Goal: Task Accomplishment & Management: Manage account settings

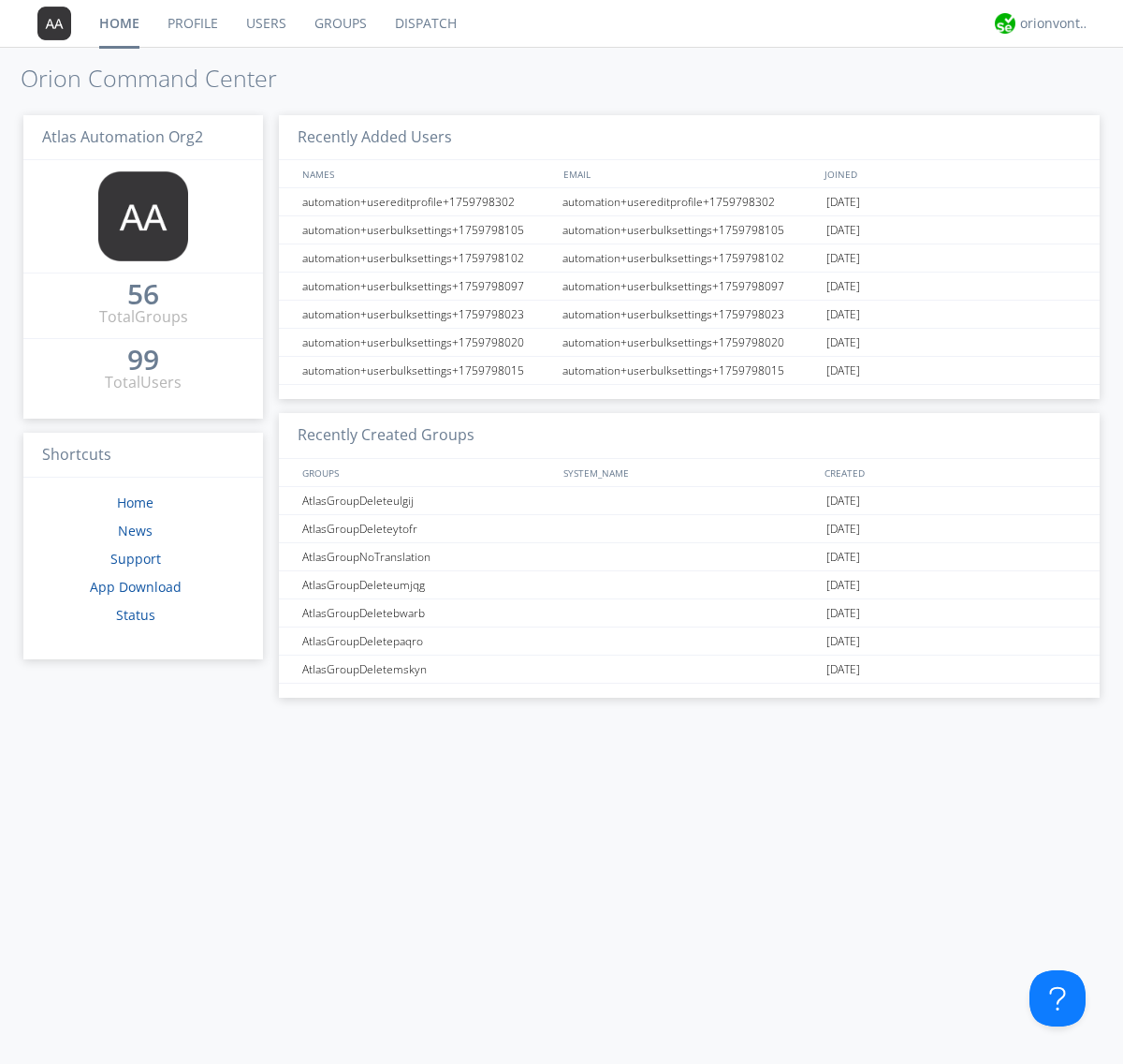
click at [265, 24] on link "Users" at bounding box center [266, 24] width 69 height 47
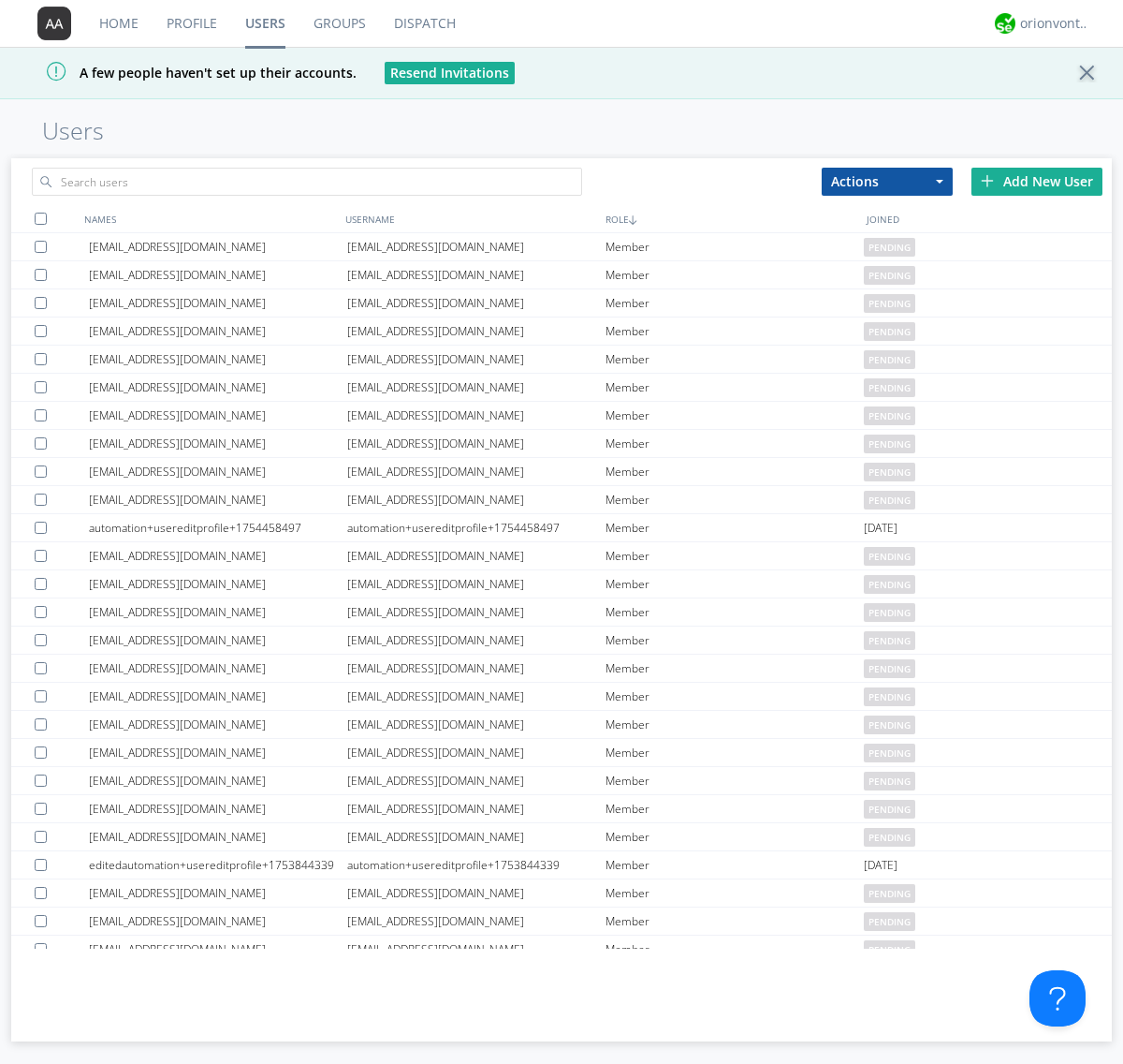
click at [1037, 181] on div "Add New User" at bounding box center [1036, 182] width 131 height 28
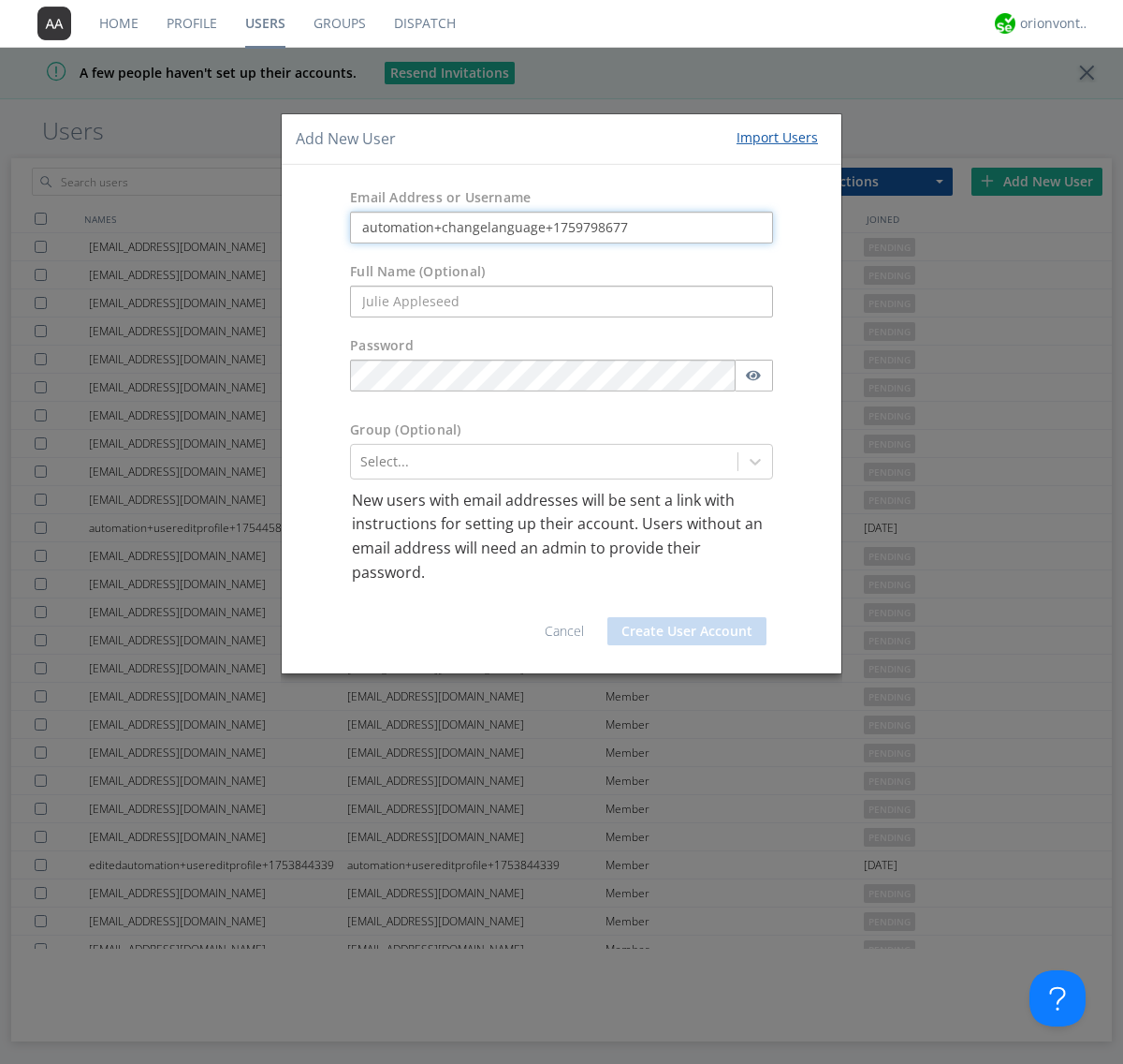
type input "automation+changelanguage+1759798677"
click at [687, 631] on button "Create User Account" at bounding box center [687, 631] width 159 height 28
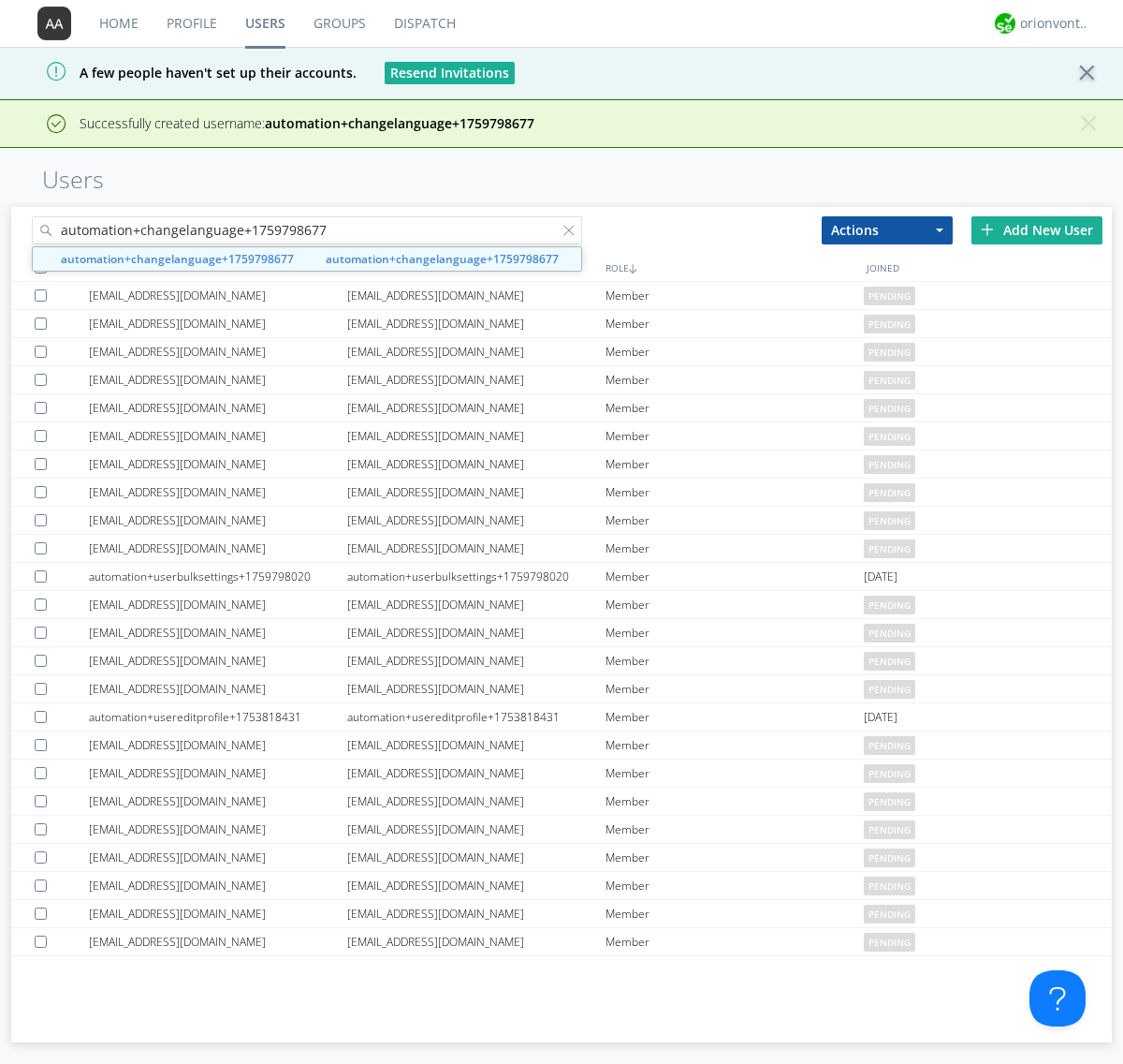
type input "automation+changelanguage+1759798677"
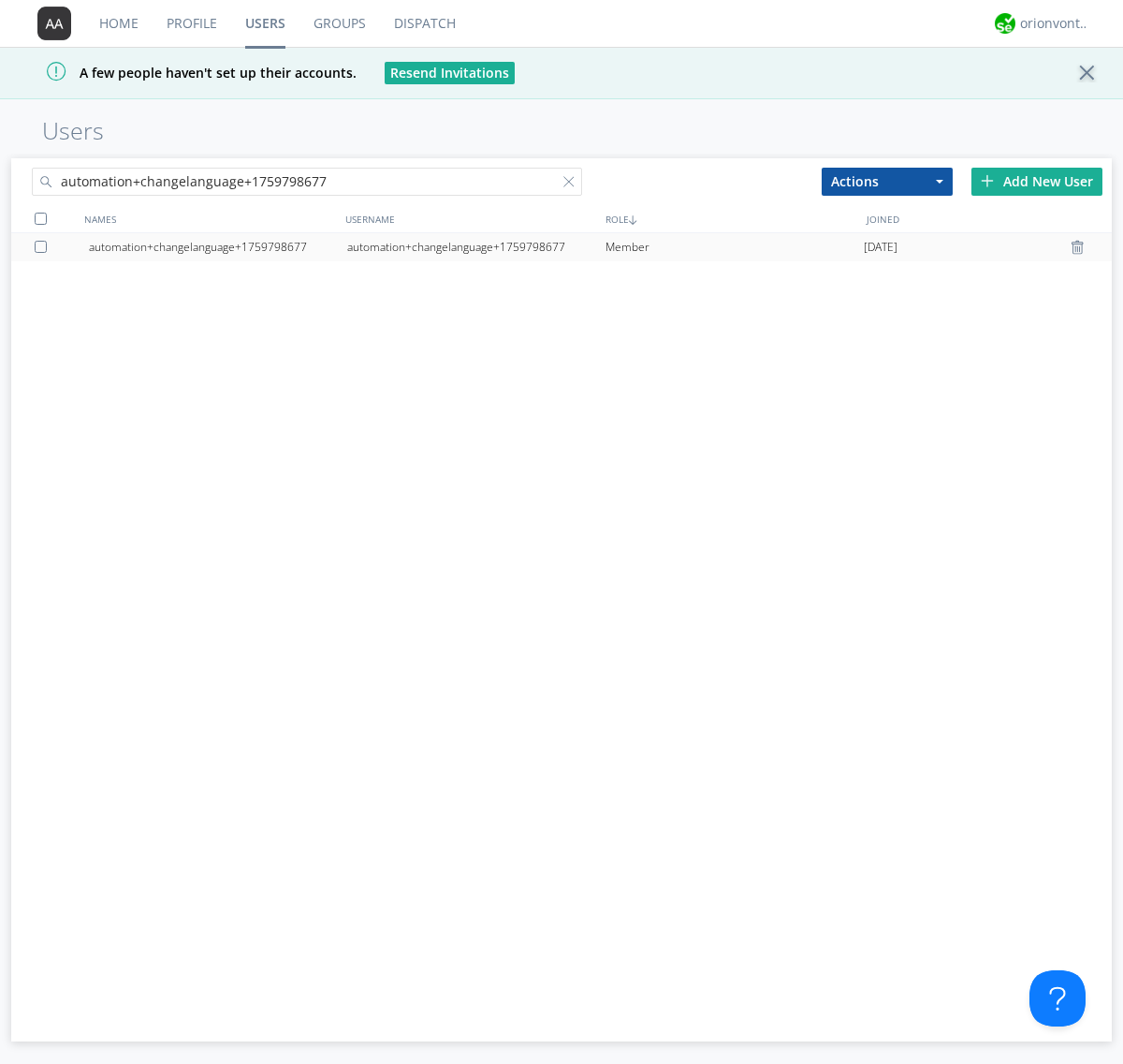
click at [476, 246] on div "automation+changelanguage+1759798677" at bounding box center [476, 247] width 259 height 28
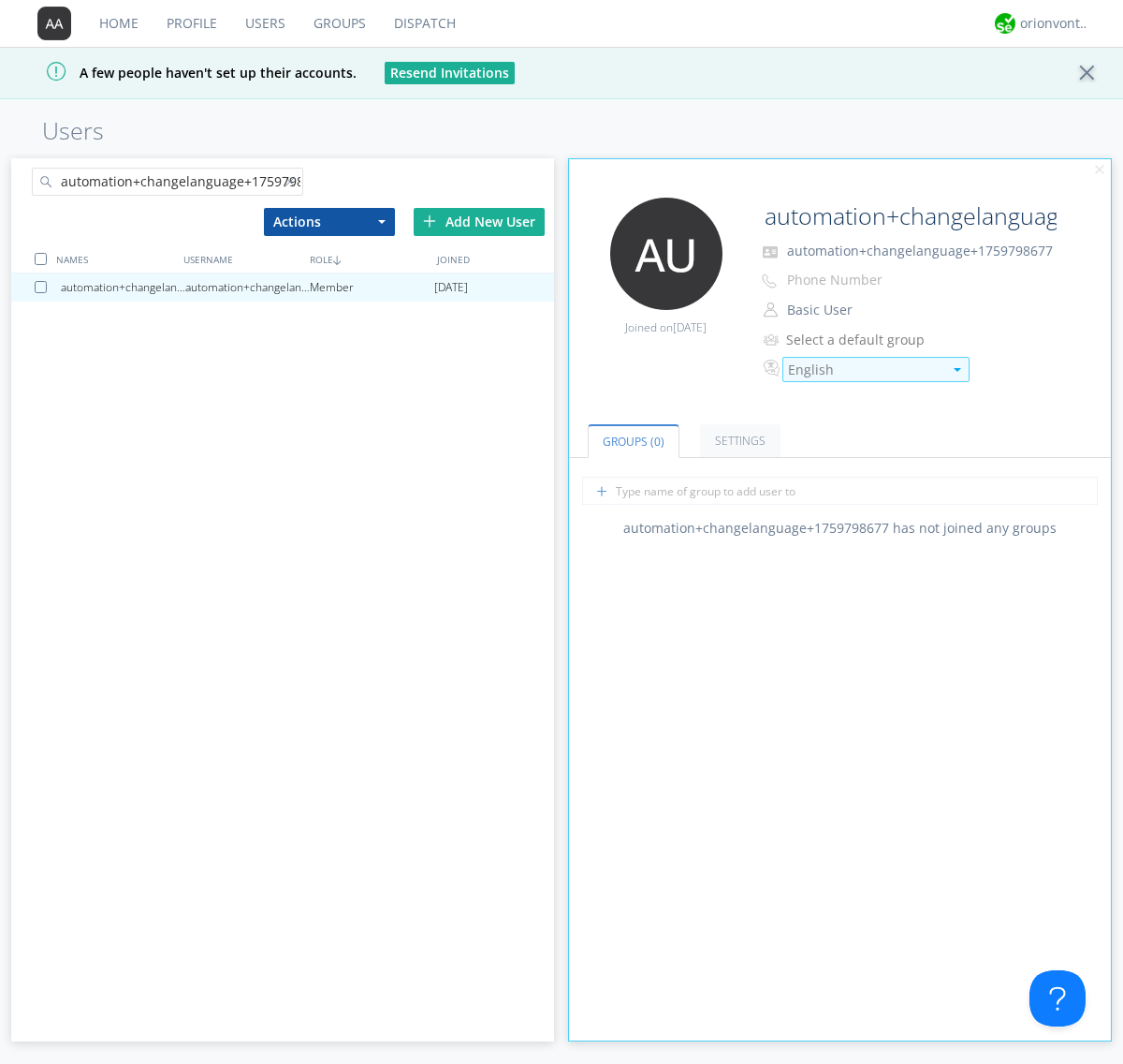
click at [865, 369] on div "English" at bounding box center [865, 370] width 154 height 19
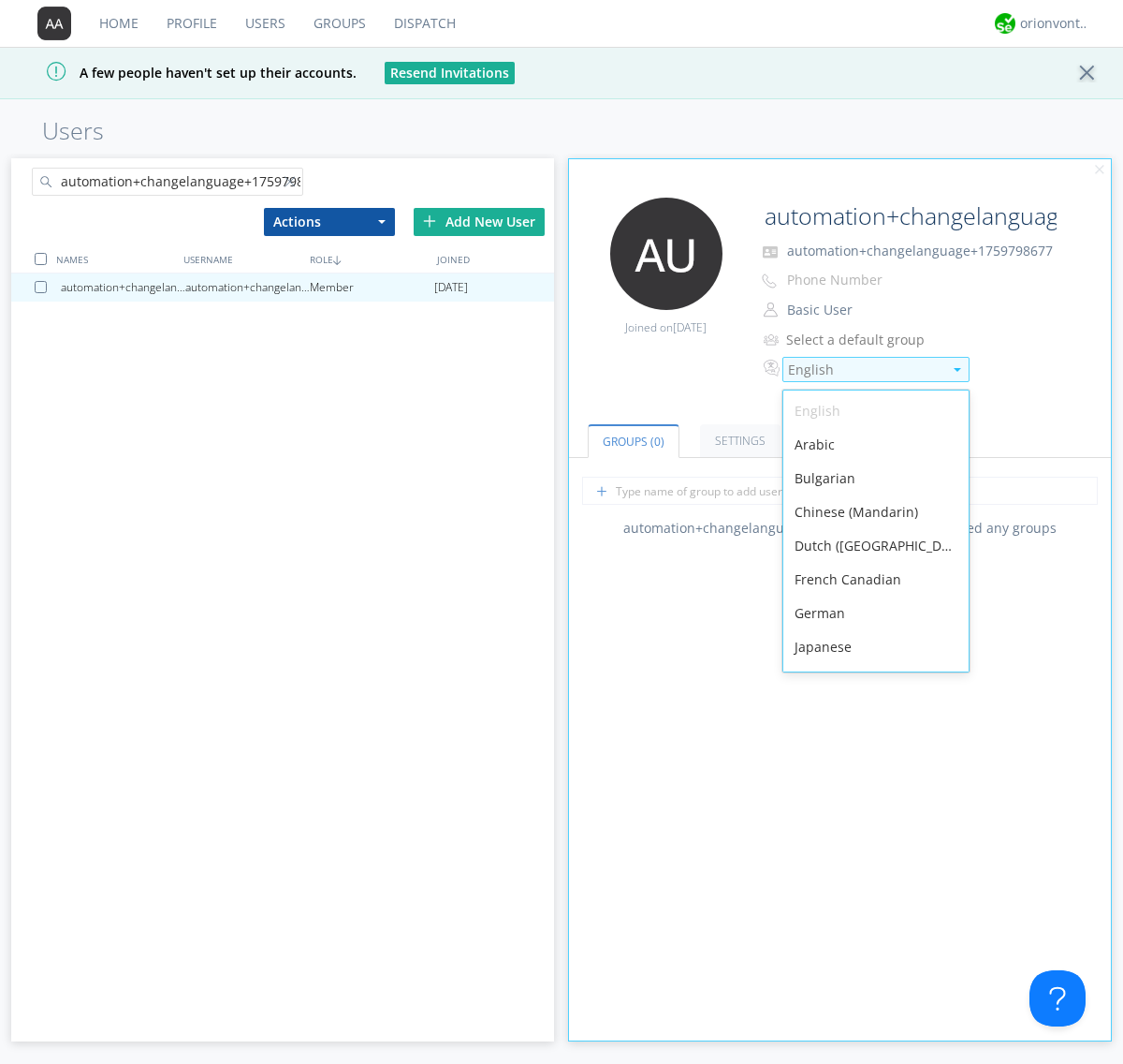
scroll to position [266, 0]
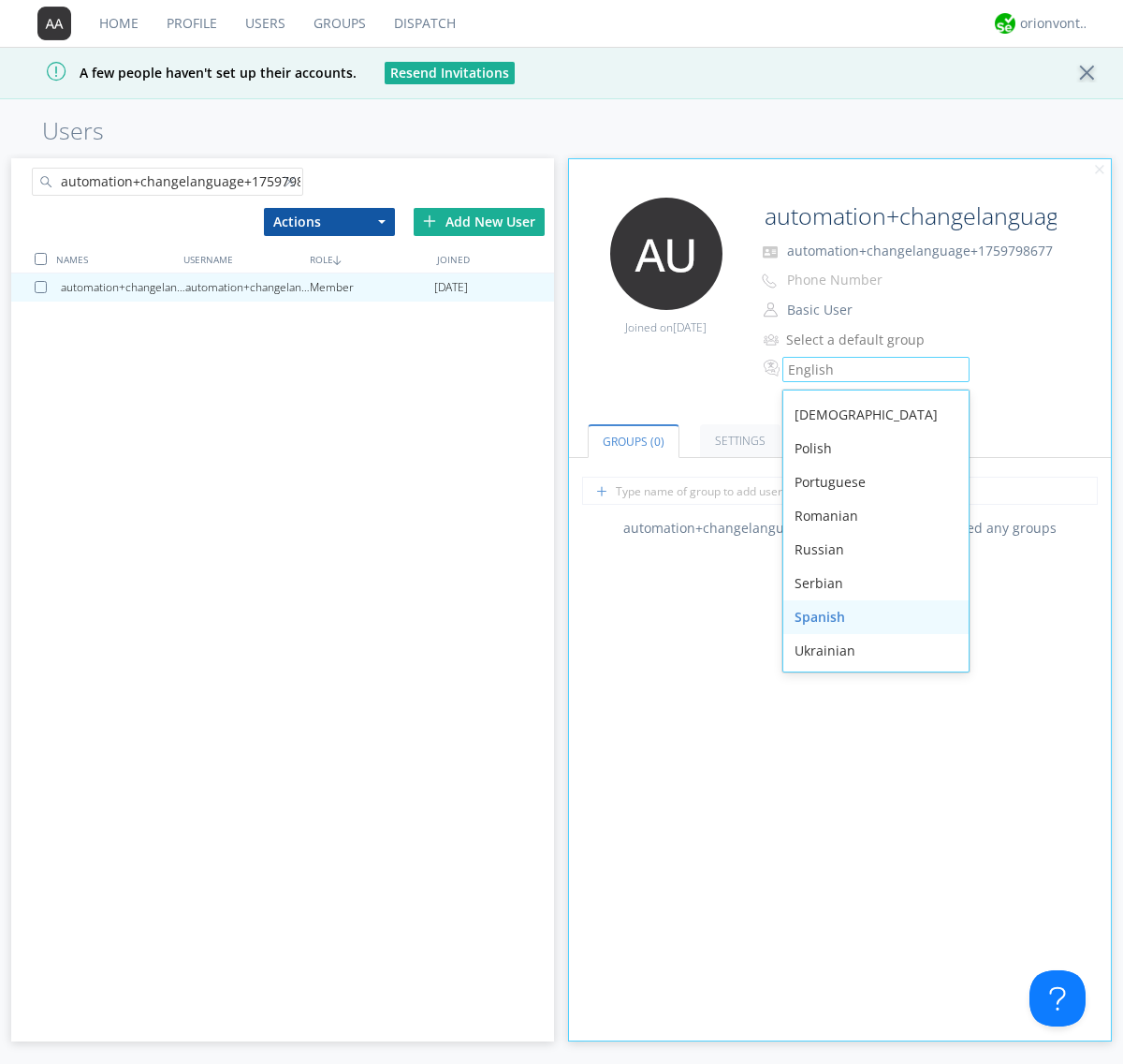
click at [872, 617] on div "Spanish" at bounding box center [876, 617] width 185 height 34
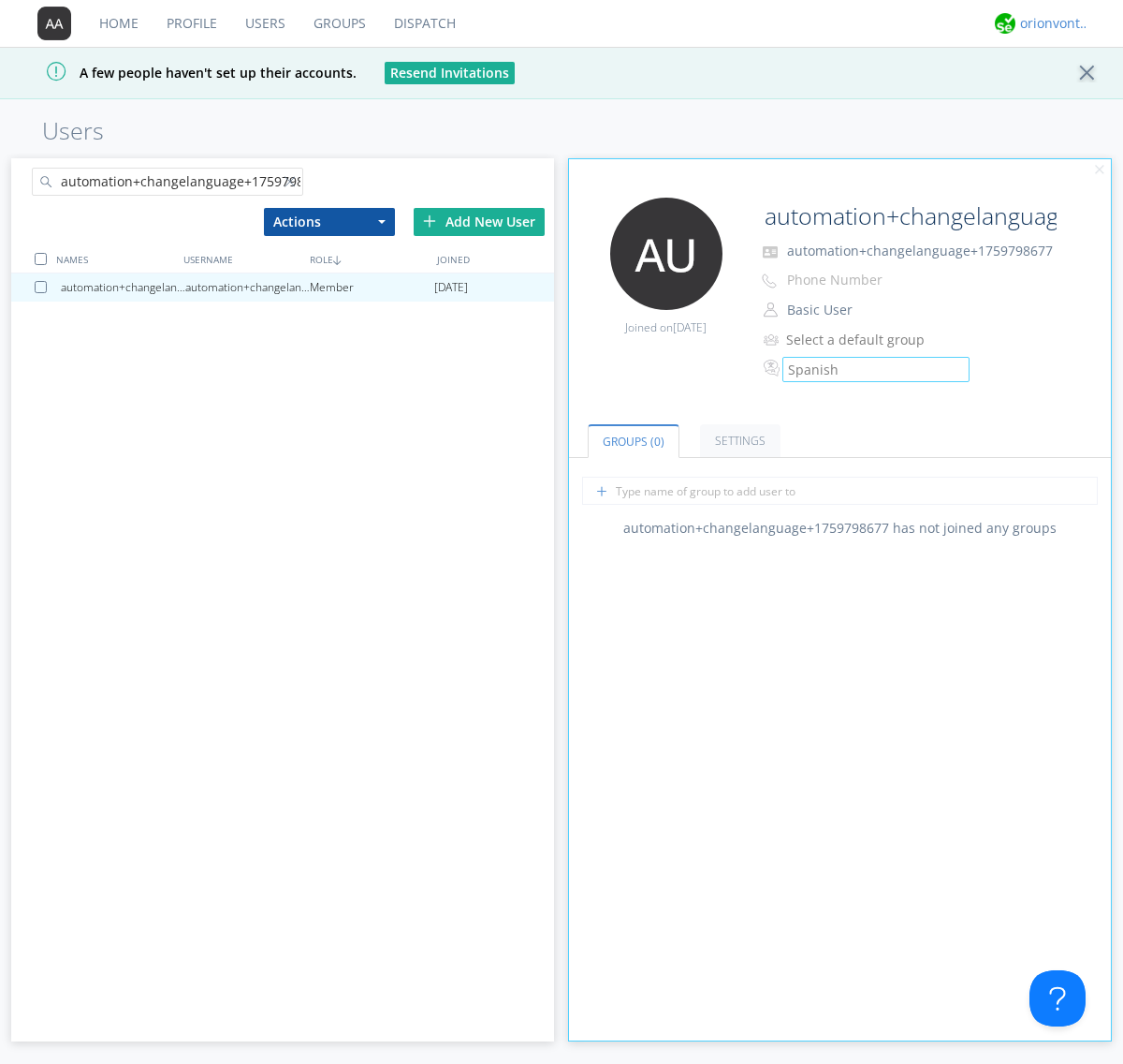
click at [1051, 24] on div "orionvontas+atlas+automation+org2" at bounding box center [1055, 24] width 71 height 19
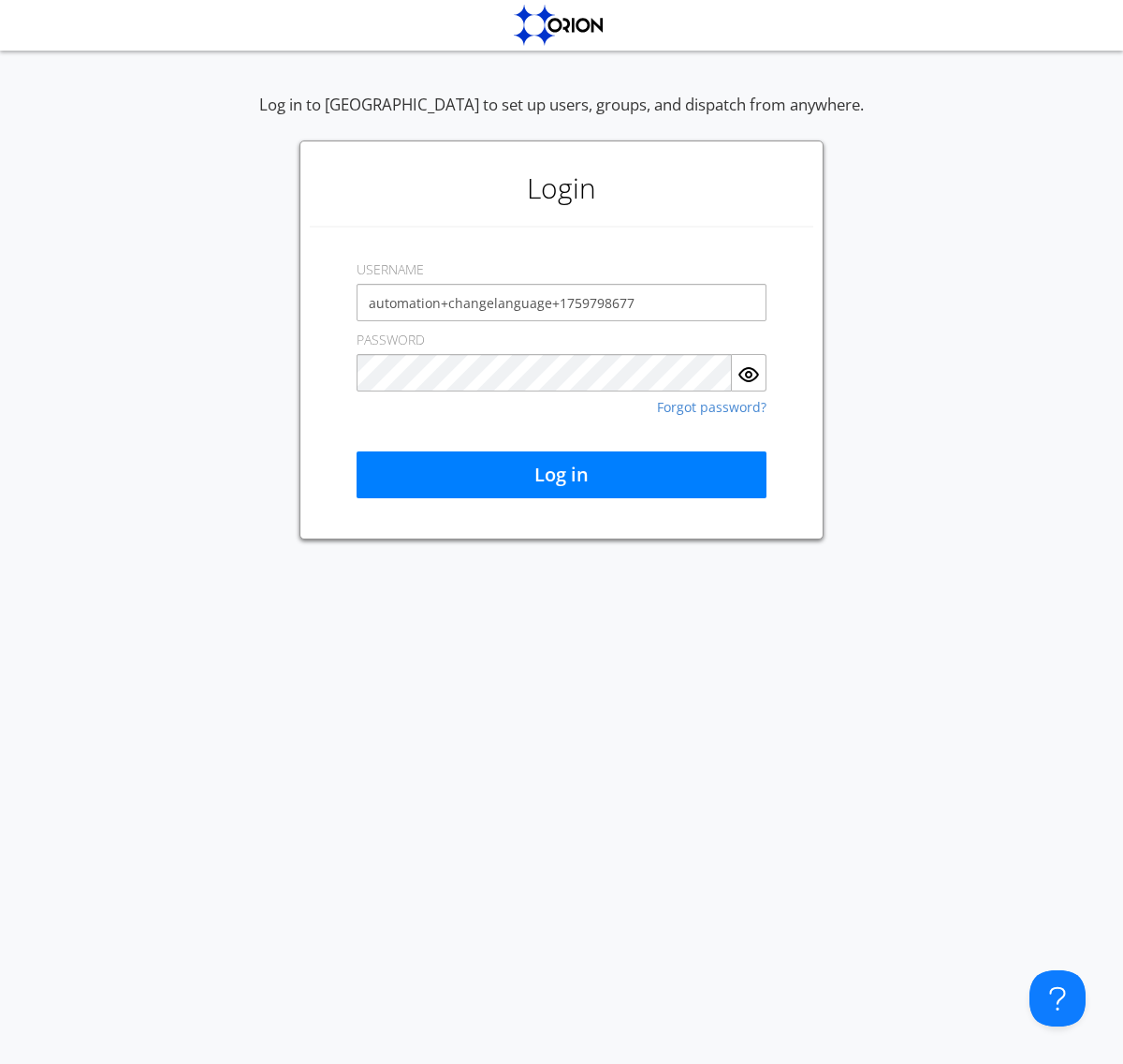
type input "automation+changelanguage+1759798677"
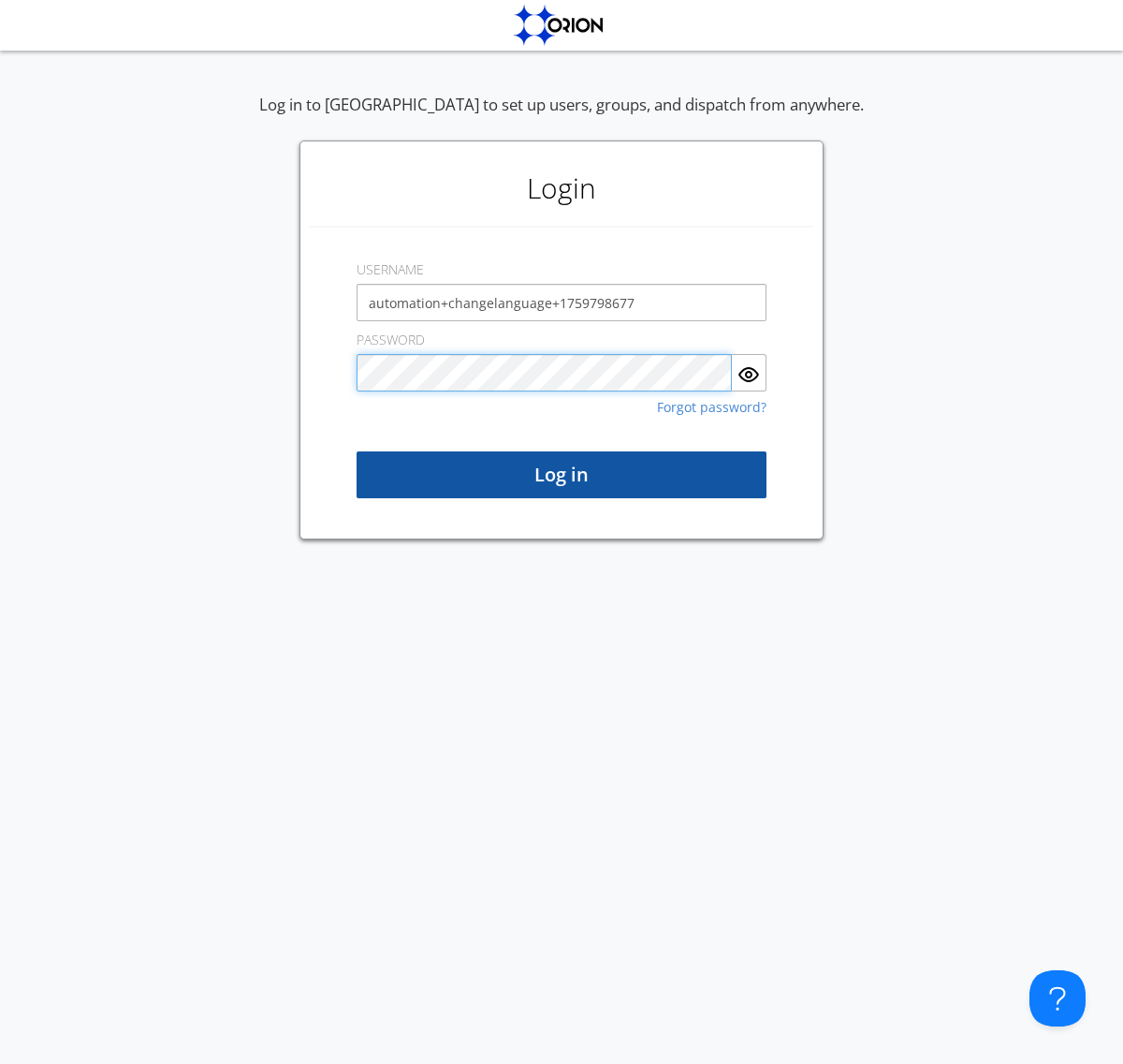
click at [562, 475] on button "Log in" at bounding box center [562, 475] width 410 height 47
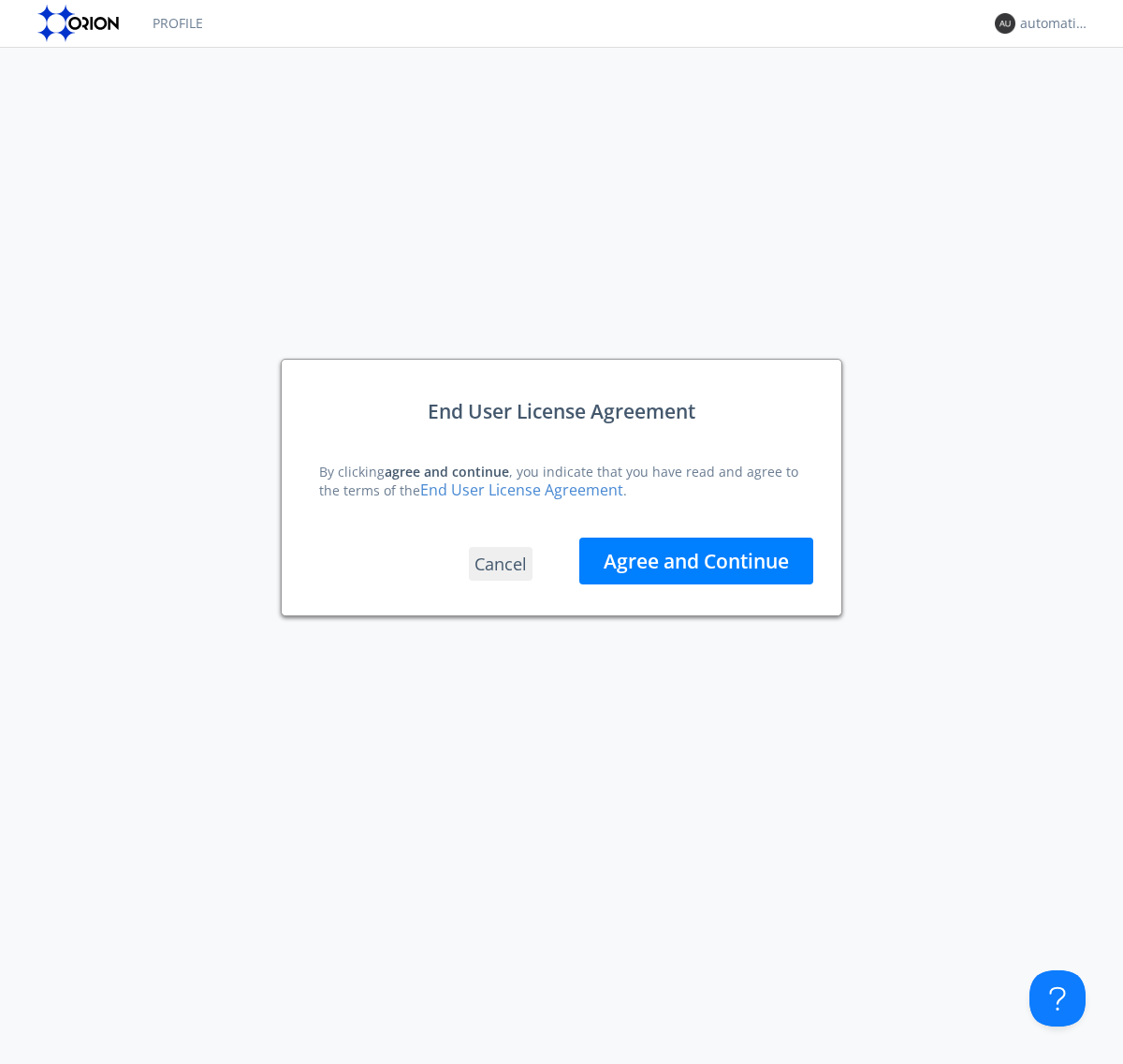
click at [696, 561] on button "Agree and Continue" at bounding box center [696, 561] width 234 height 47
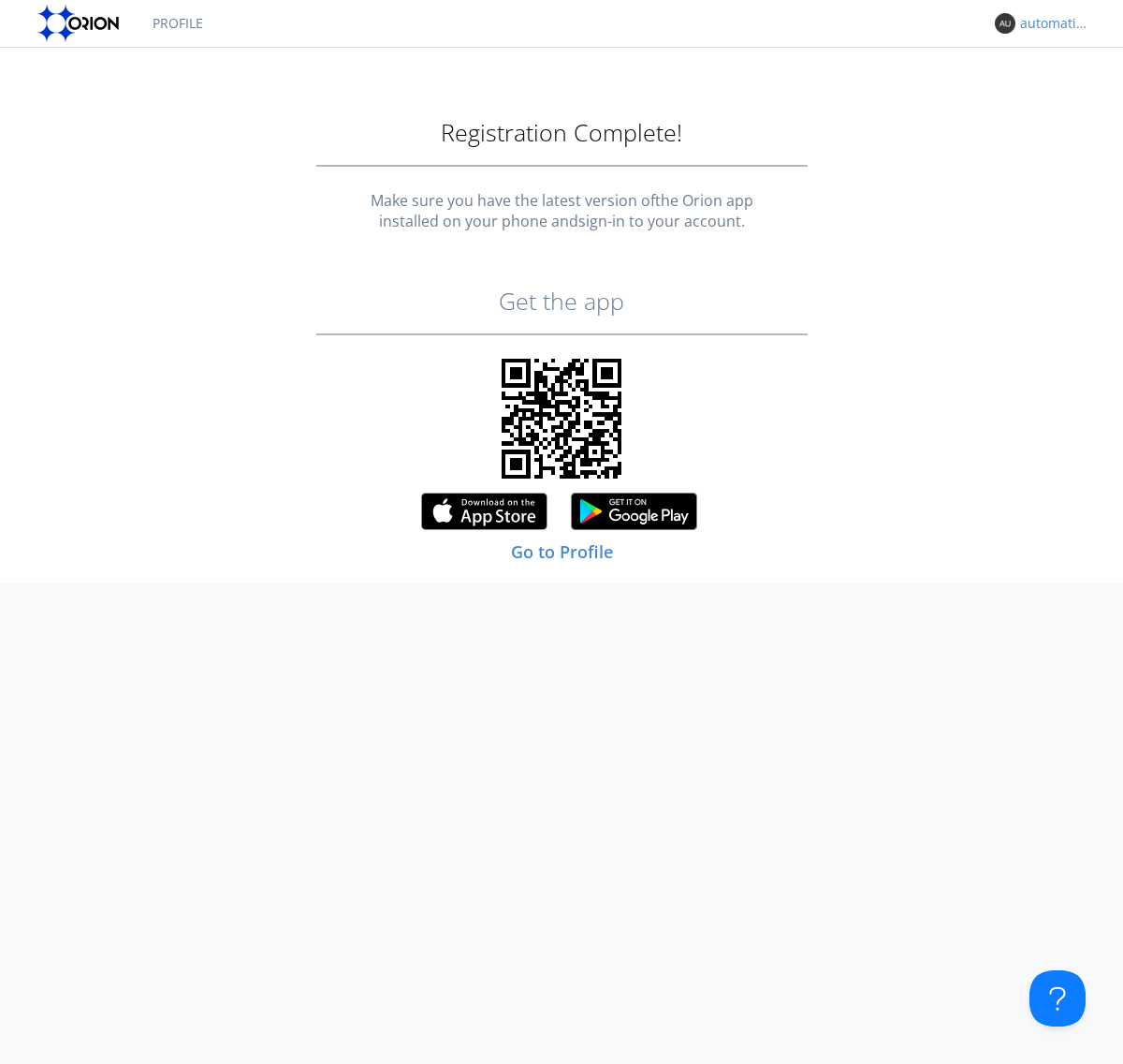
click at [177, 24] on link "Profile" at bounding box center [178, 24] width 79 height 47
click at [1051, 24] on div "automation+changelanguage+1759798677" at bounding box center [1055, 24] width 71 height 19
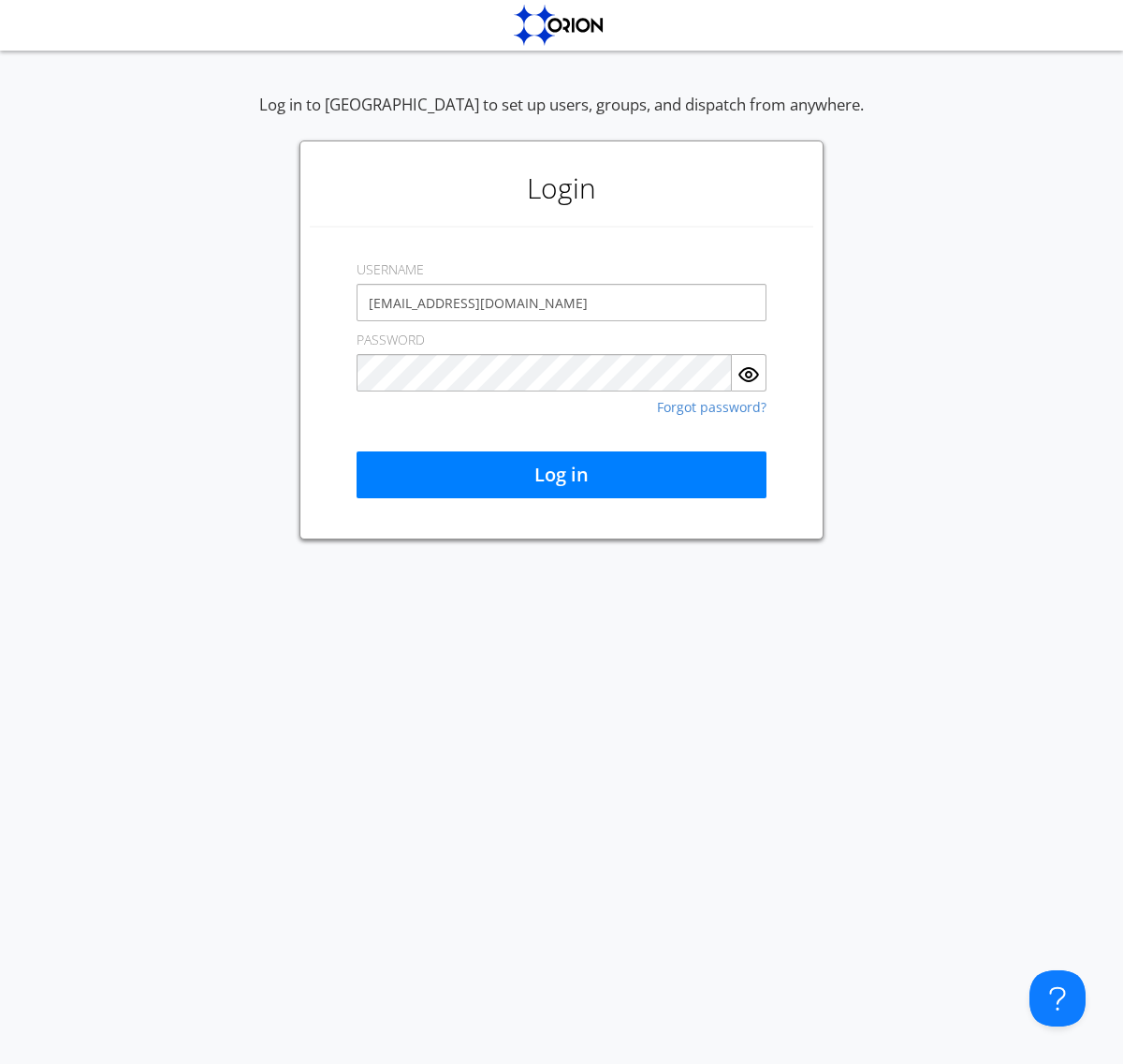
type input "[EMAIL_ADDRESS][DOMAIN_NAME]"
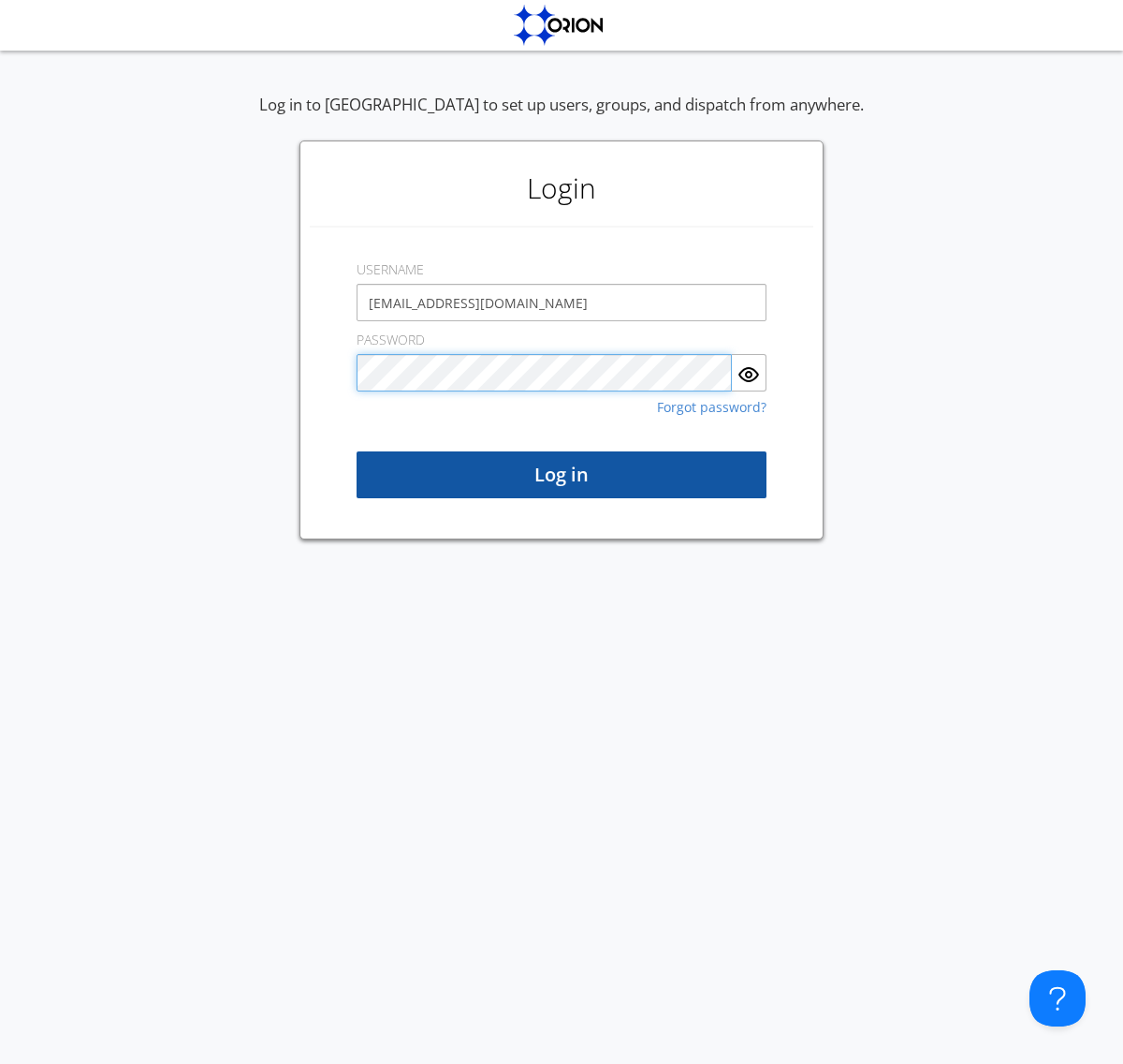
click at [562, 475] on button "Log in" at bounding box center [562, 475] width 410 height 47
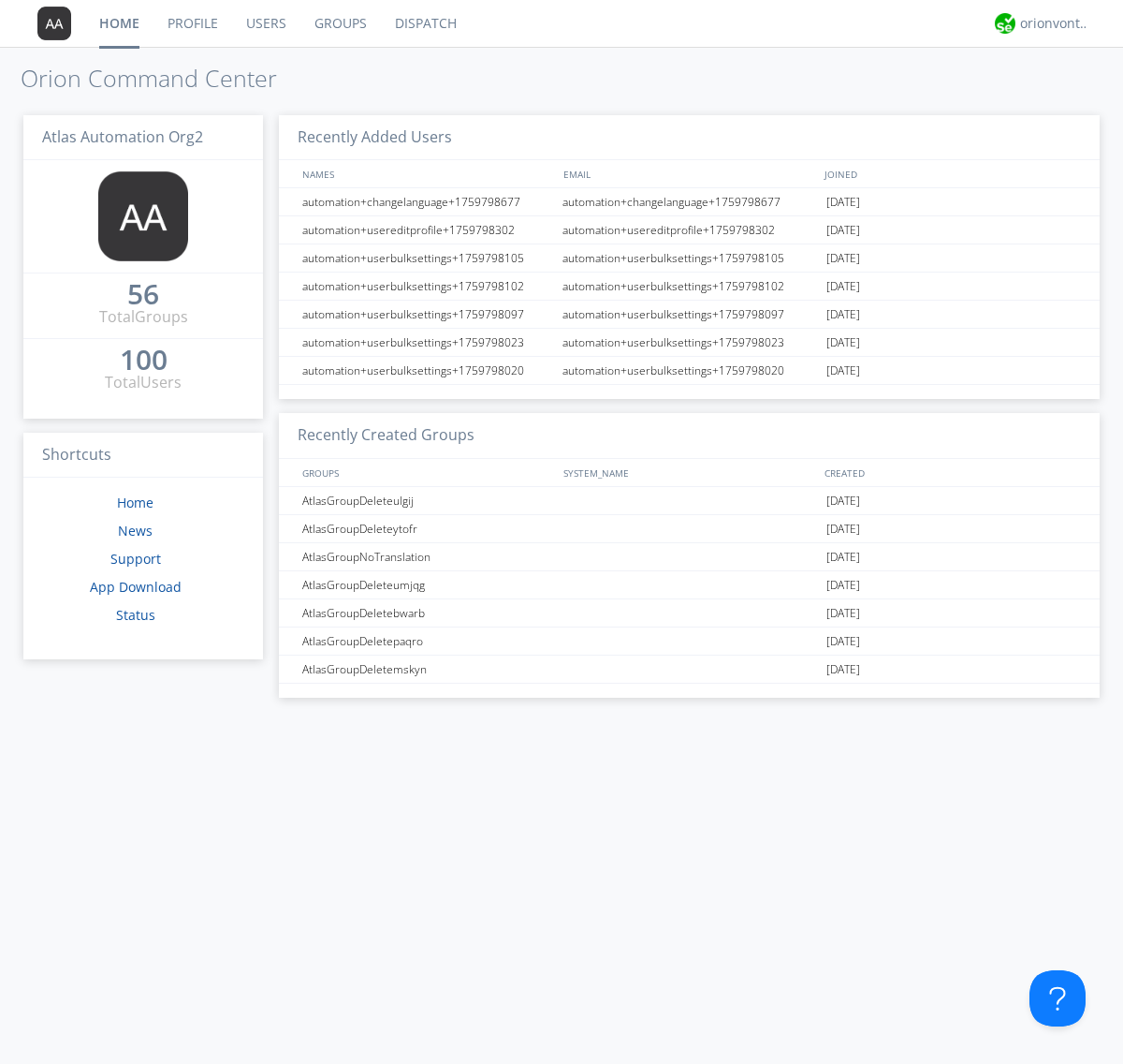
click at [265, 24] on link "Users" at bounding box center [266, 24] width 69 height 47
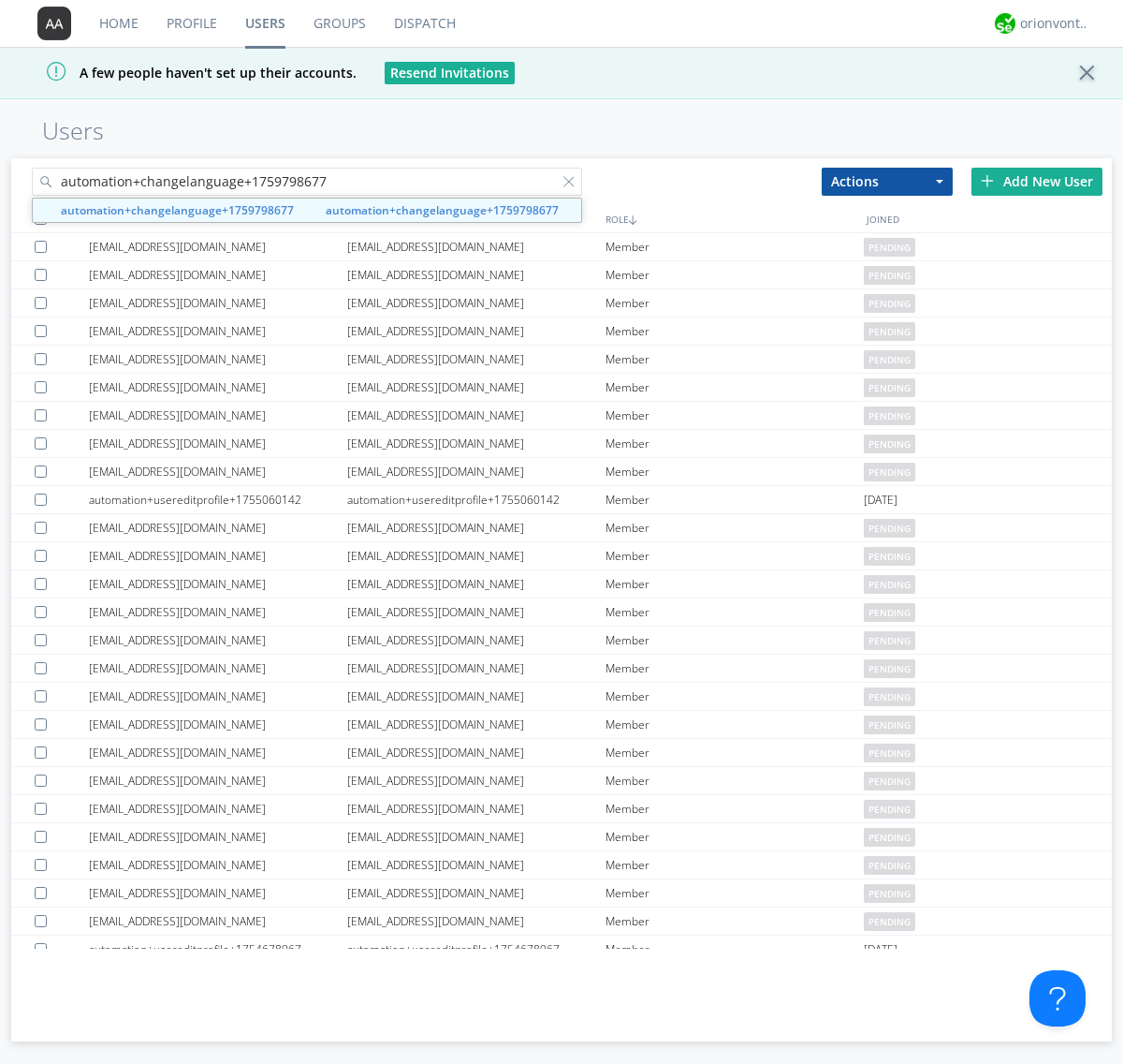
type input "automation+changelanguage+1759798677"
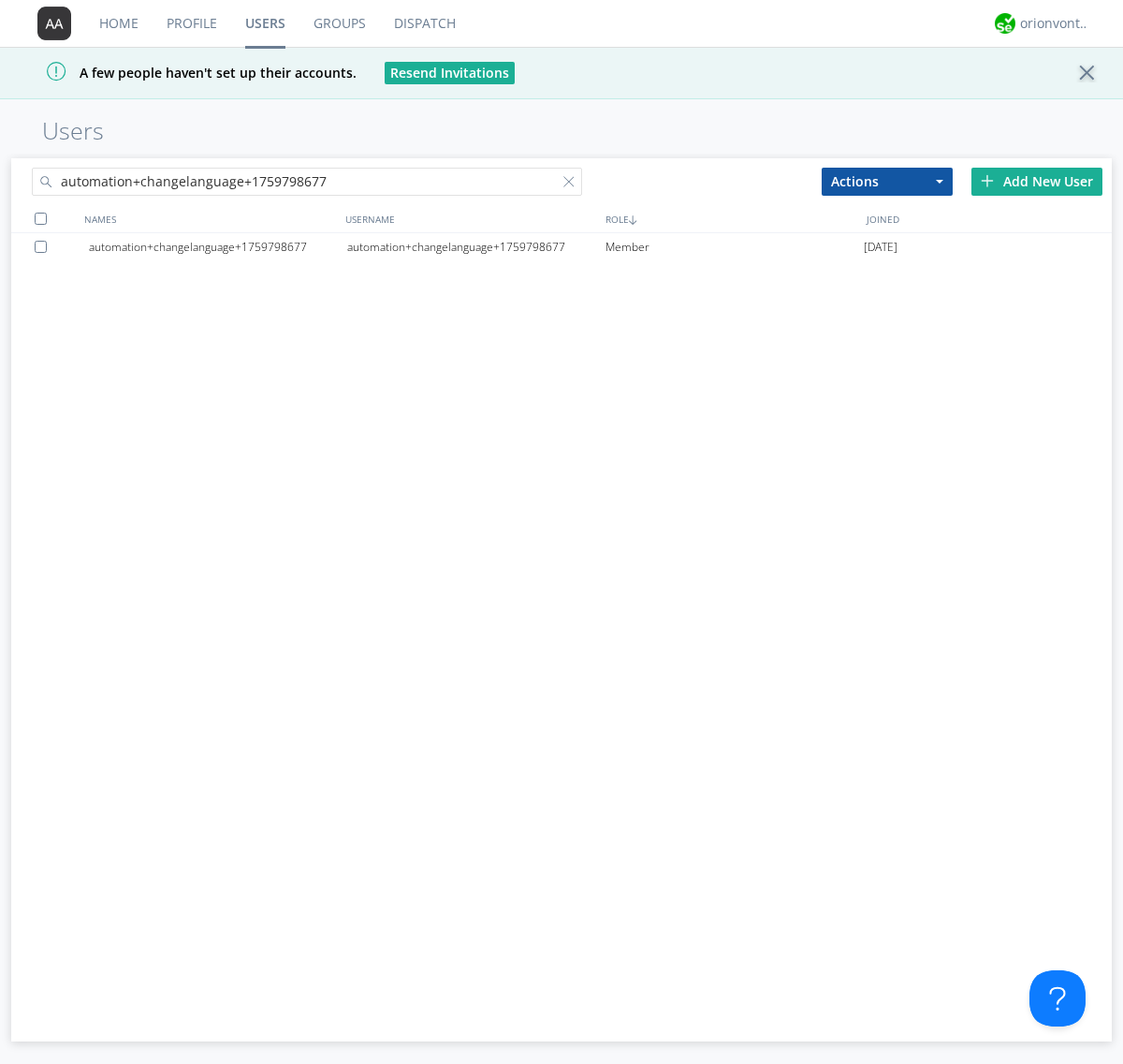
click at [44, 246] on div at bounding box center [44, 246] width 19 height 12
click at [887, 181] on button "Actions" at bounding box center [887, 182] width 131 height 28
click at [0, 0] on link "Delete User" at bounding box center [0, 0] width 0 height 0
